Goal: Transaction & Acquisition: Purchase product/service

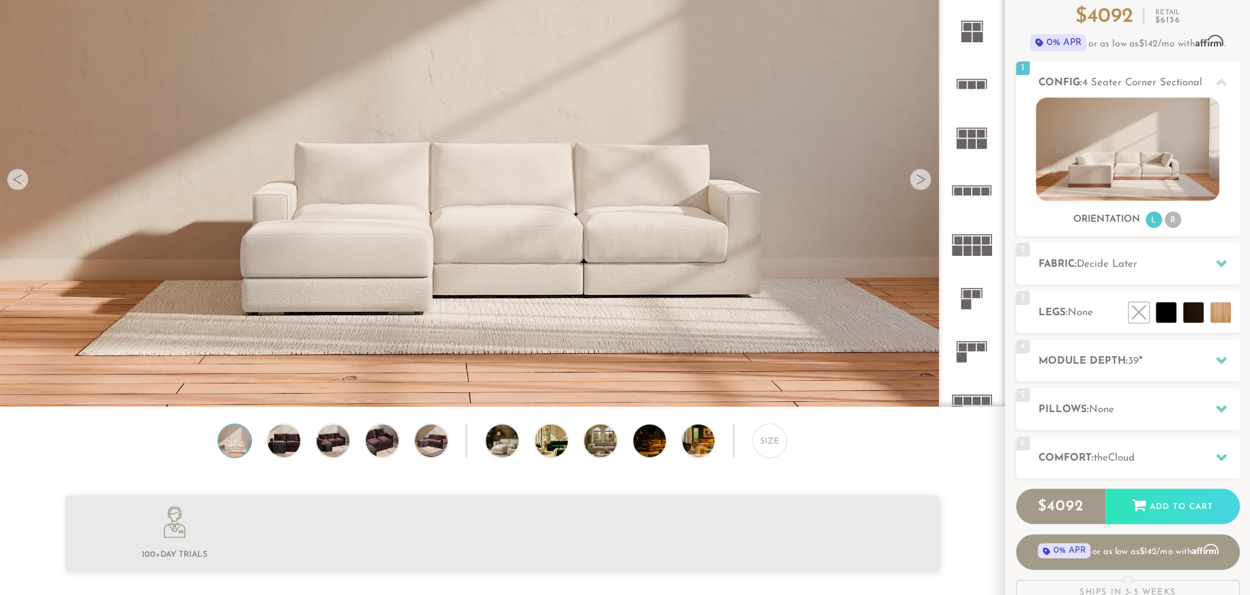
scroll to position [134, 0]
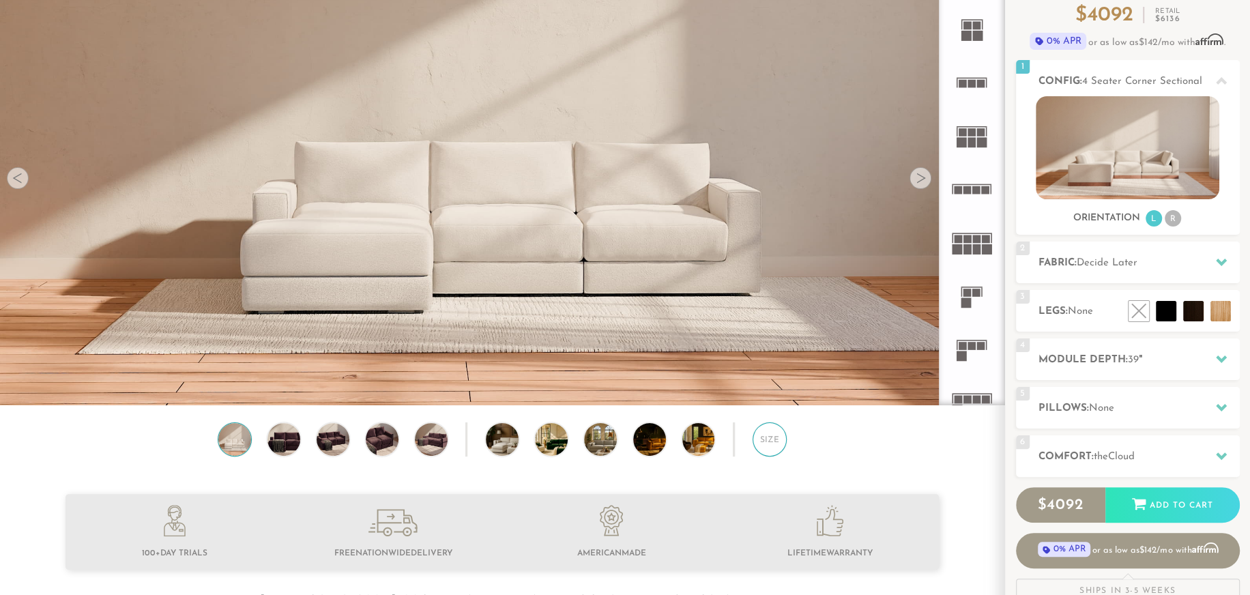
click at [760, 450] on div "Size" at bounding box center [770, 439] width 34 height 34
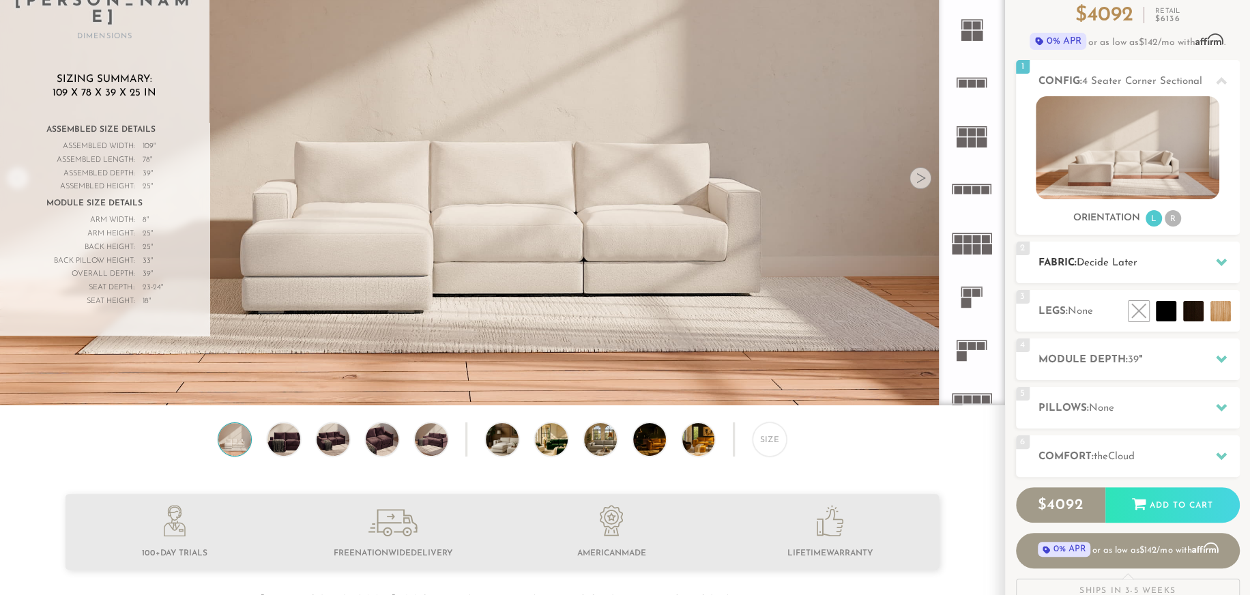
click at [1105, 251] on div "2 Fabric: Decide Later" at bounding box center [1128, 263] width 224 height 42
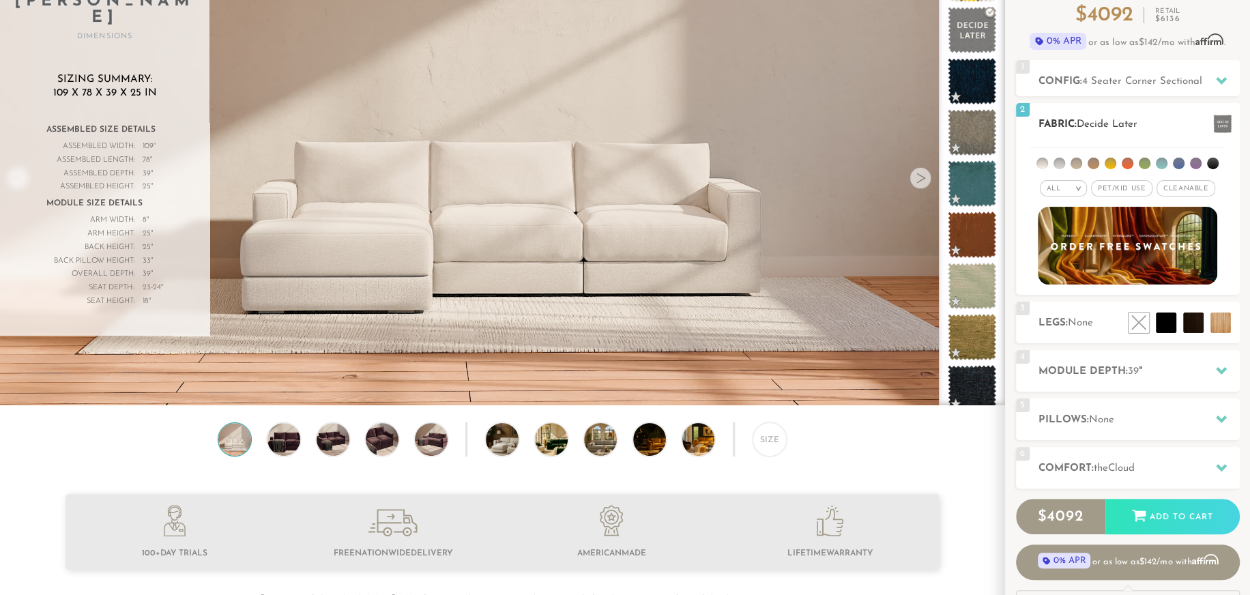
click at [1053, 193] on div "All >" at bounding box center [1063, 188] width 47 height 16
click at [1060, 296] on li "Luxury" at bounding box center [1063, 303] width 47 height 19
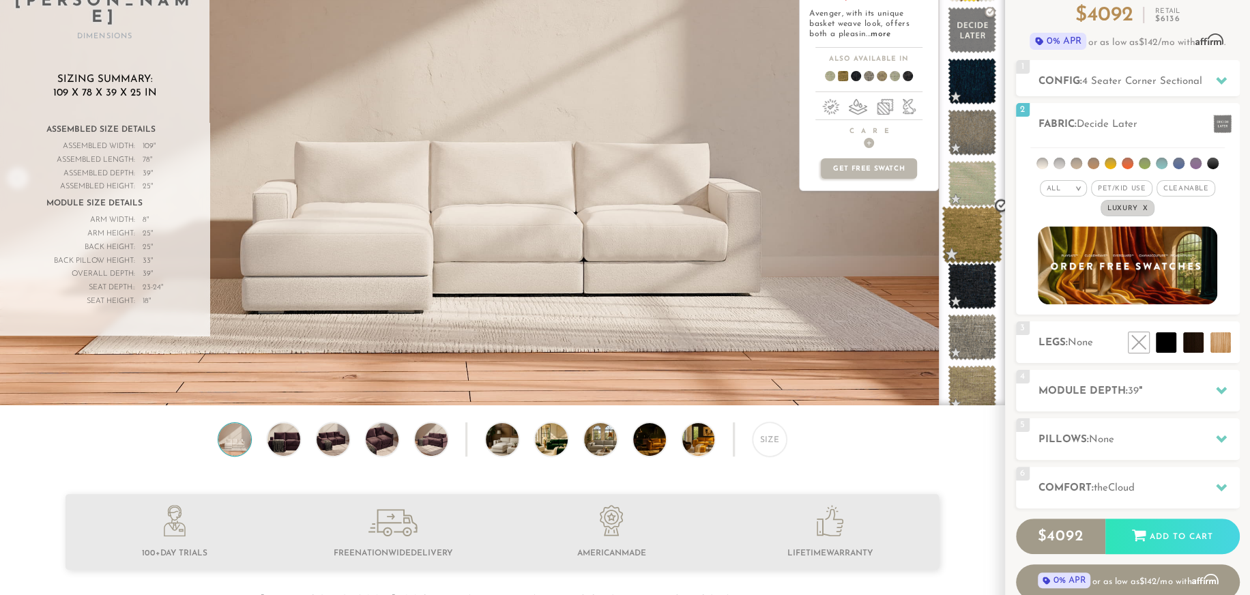
click at [961, 225] on span at bounding box center [972, 235] width 61 height 58
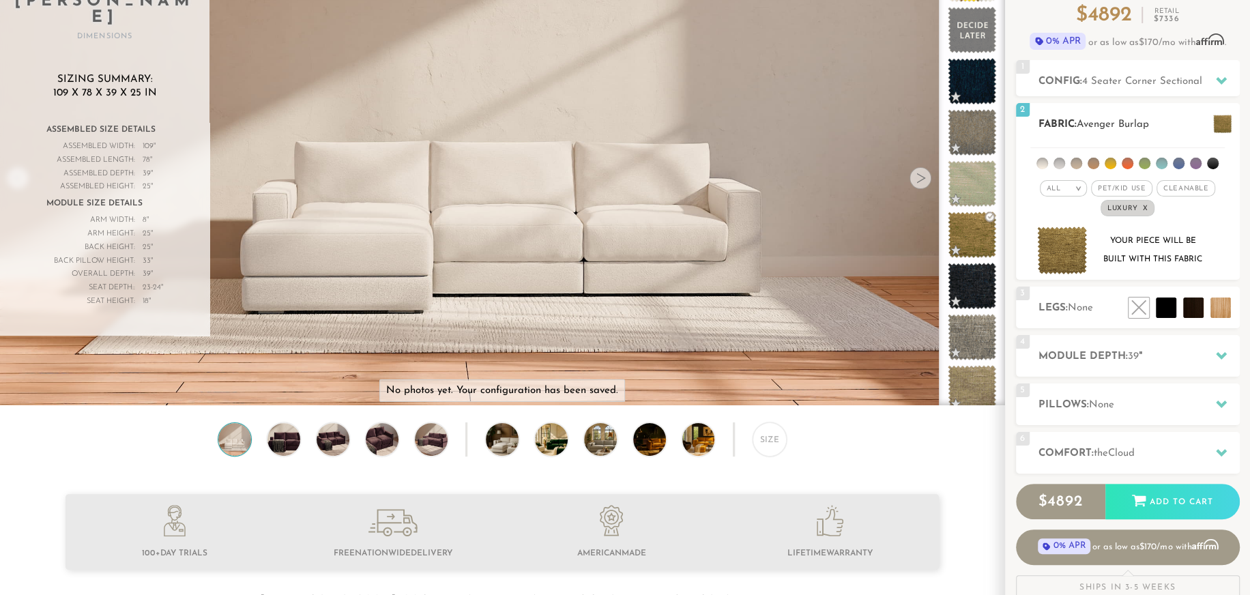
click at [1081, 161] on li at bounding box center [1077, 164] width 12 height 12
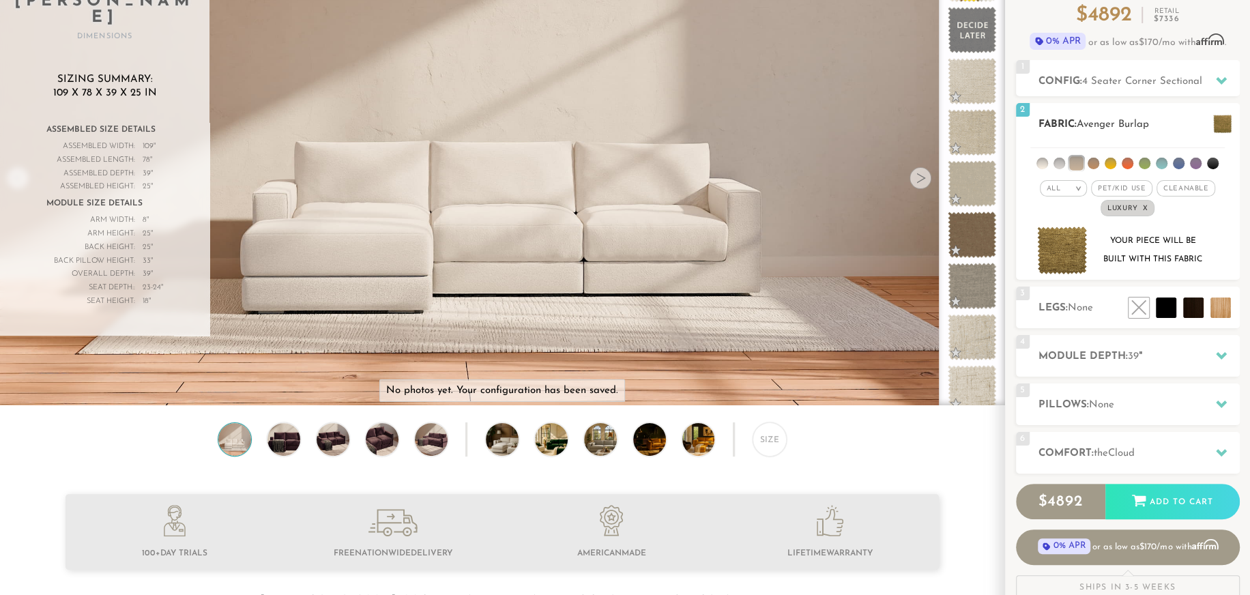
click at [1075, 190] on em ">" at bounding box center [1078, 188] width 10 height 7
click at [1051, 220] on li "Tier" at bounding box center [1063, 225] width 47 height 19
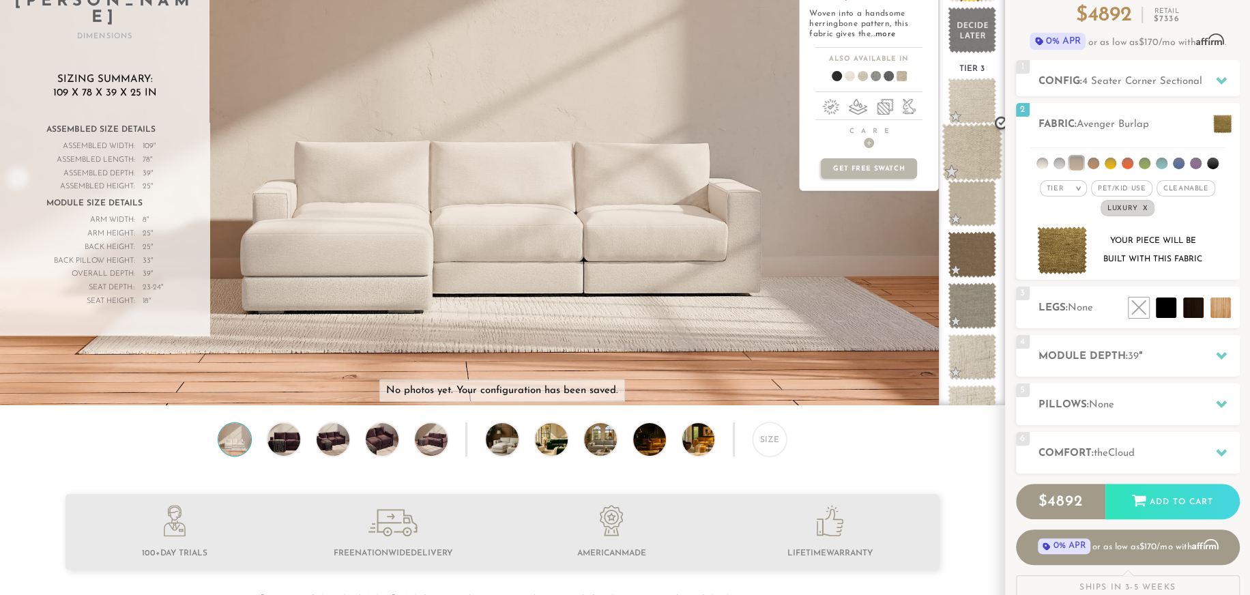
click at [973, 156] on span at bounding box center [972, 153] width 61 height 58
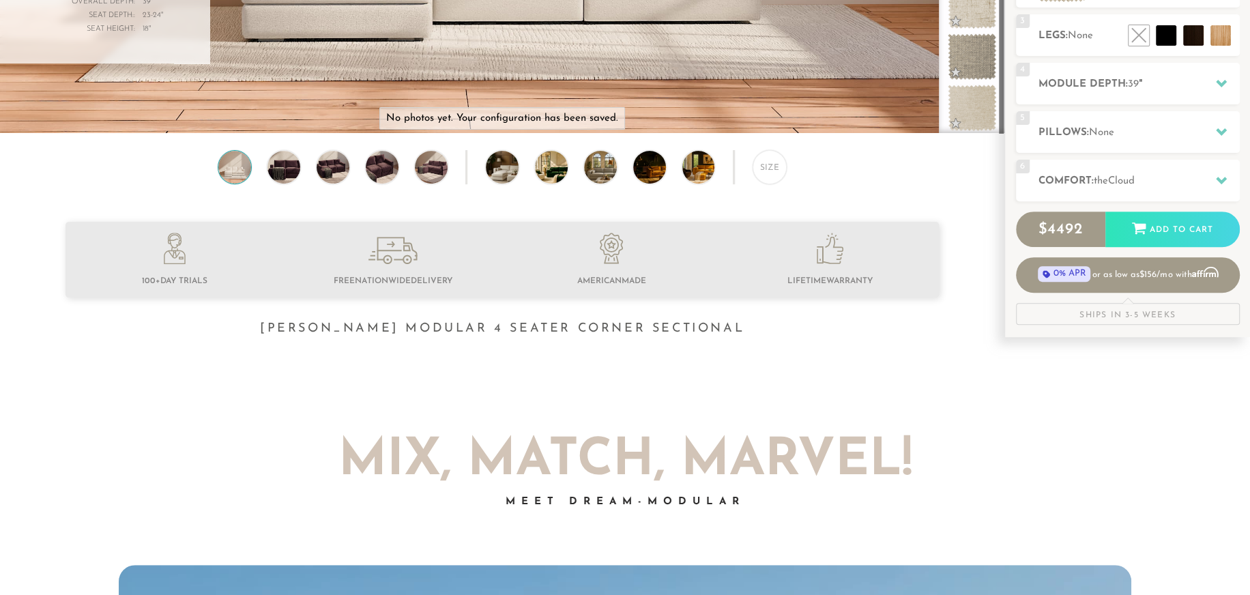
scroll to position [409, 0]
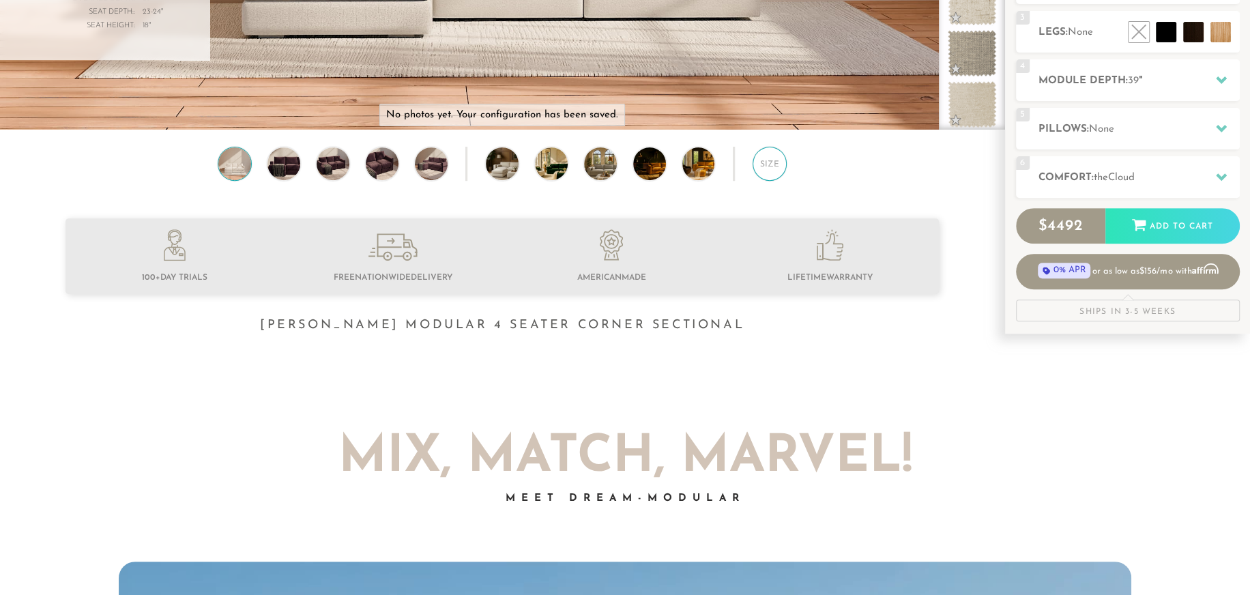
click at [770, 167] on div "Size" at bounding box center [770, 164] width 34 height 34
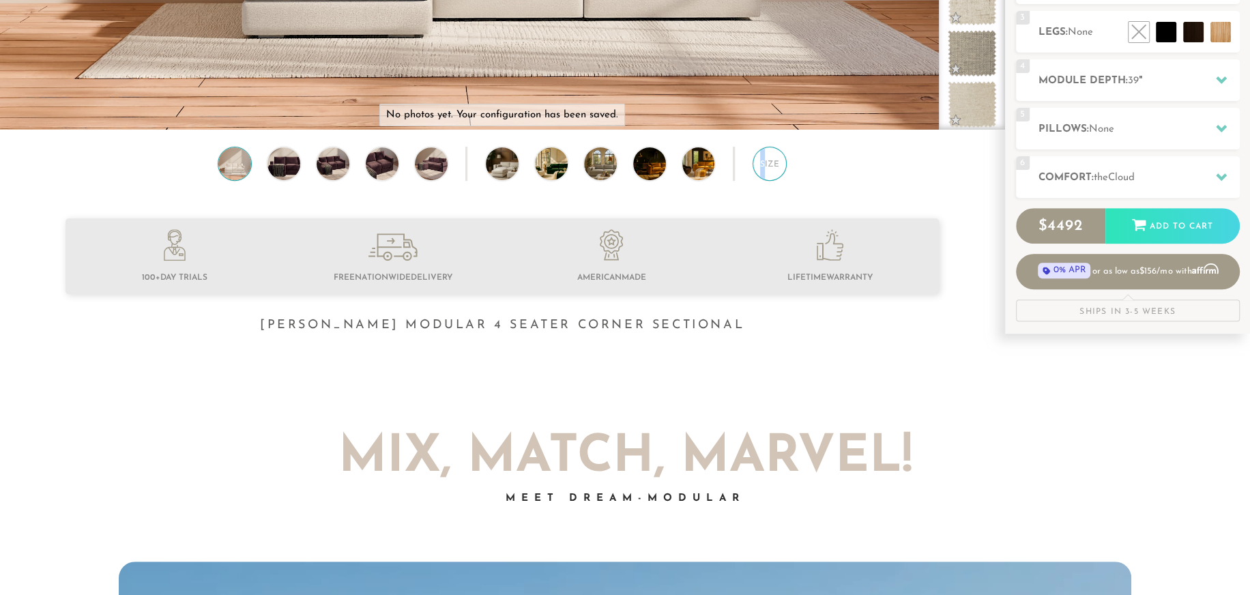
click at [762, 161] on div "Size" at bounding box center [770, 164] width 34 height 34
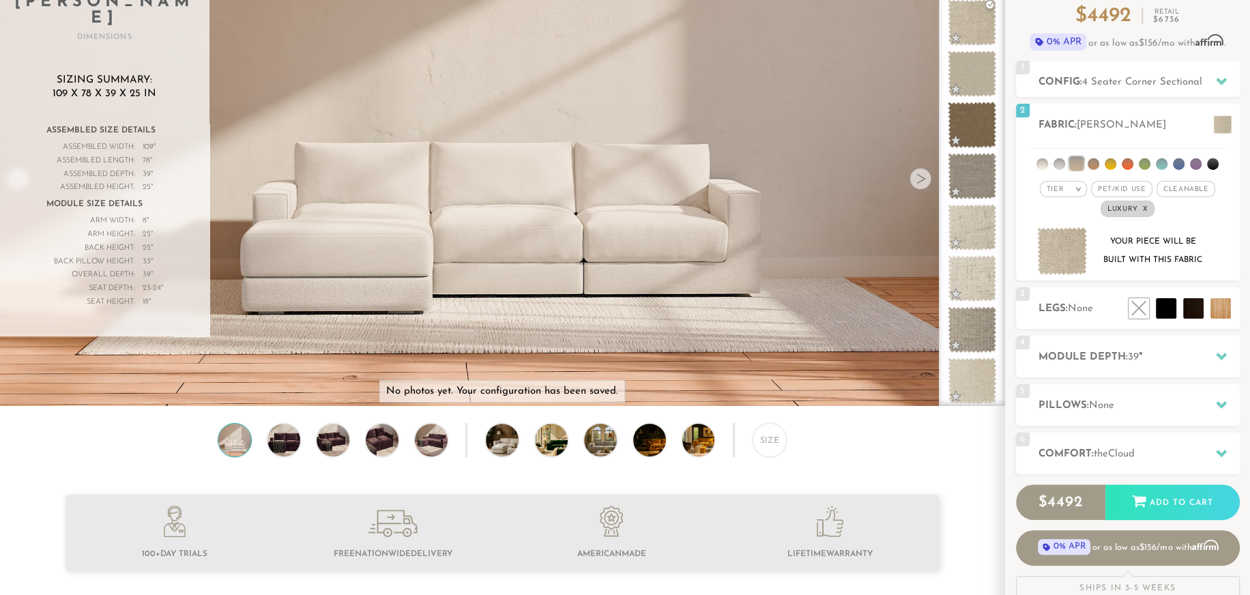
scroll to position [0, 0]
